Goal: Find specific page/section: Find specific page/section

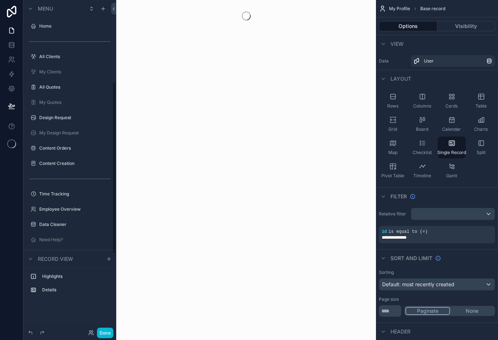
scroll to position [159, 0]
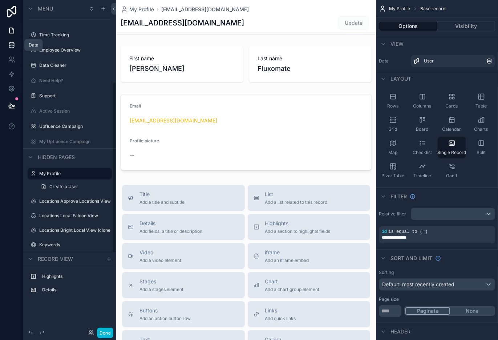
click at [14, 46] on icon at bounding box center [11, 44] width 7 height 7
